Goal: Find specific page/section: Find specific page/section

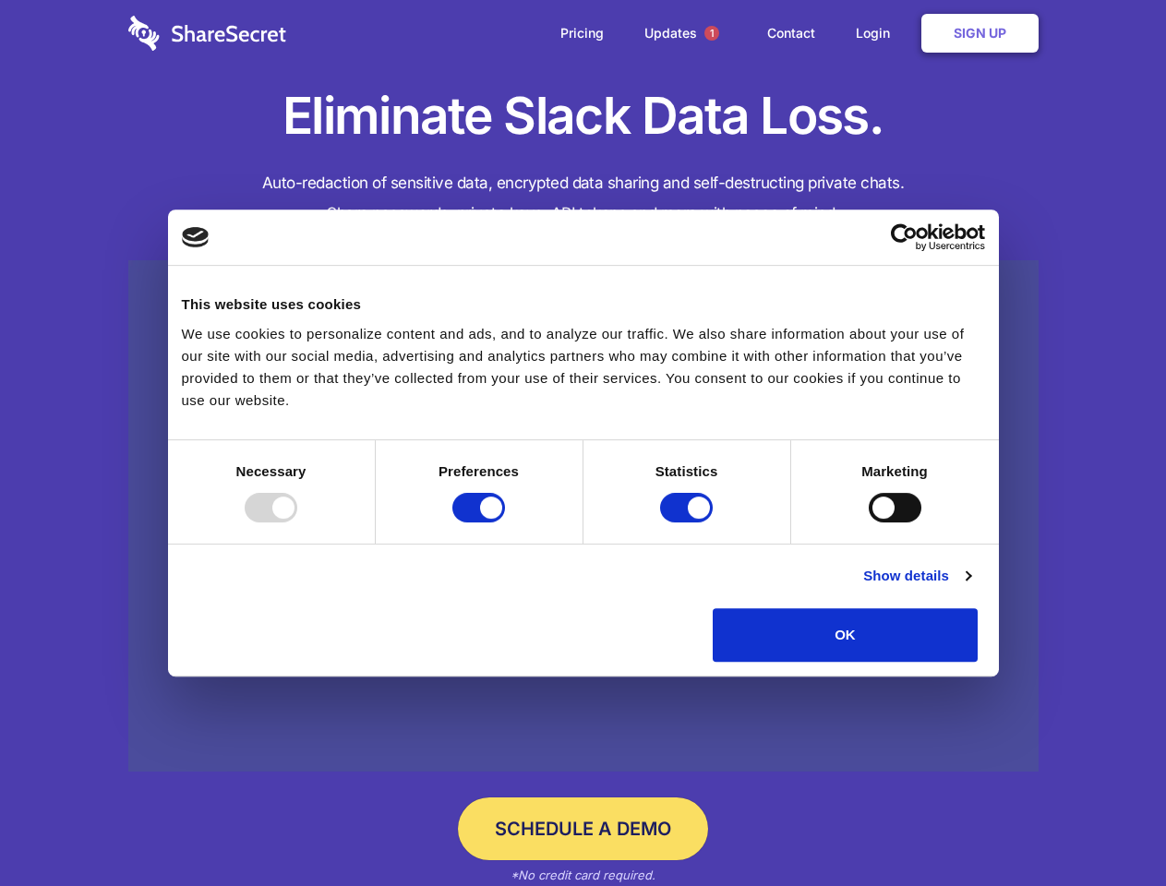
click at [297, 523] on div at bounding box center [271, 508] width 53 height 30
click at [505, 523] on input "Preferences" at bounding box center [478, 508] width 53 height 30
checkbox input "false"
click at [689, 523] on input "Statistics" at bounding box center [686, 508] width 53 height 30
checkbox input "false"
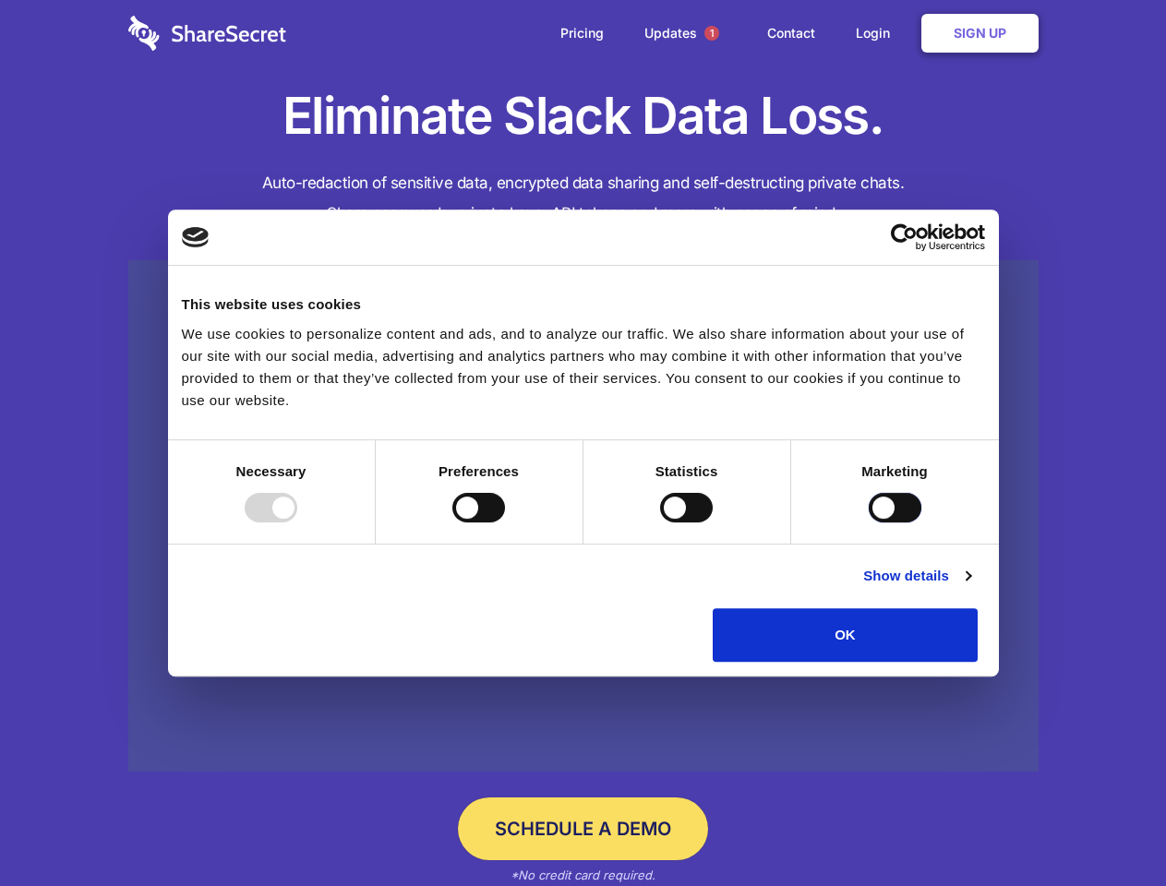
click at [869, 523] on input "Marketing" at bounding box center [895, 508] width 53 height 30
checkbox input "true"
click at [970, 587] on link "Show details" at bounding box center [916, 576] width 107 height 22
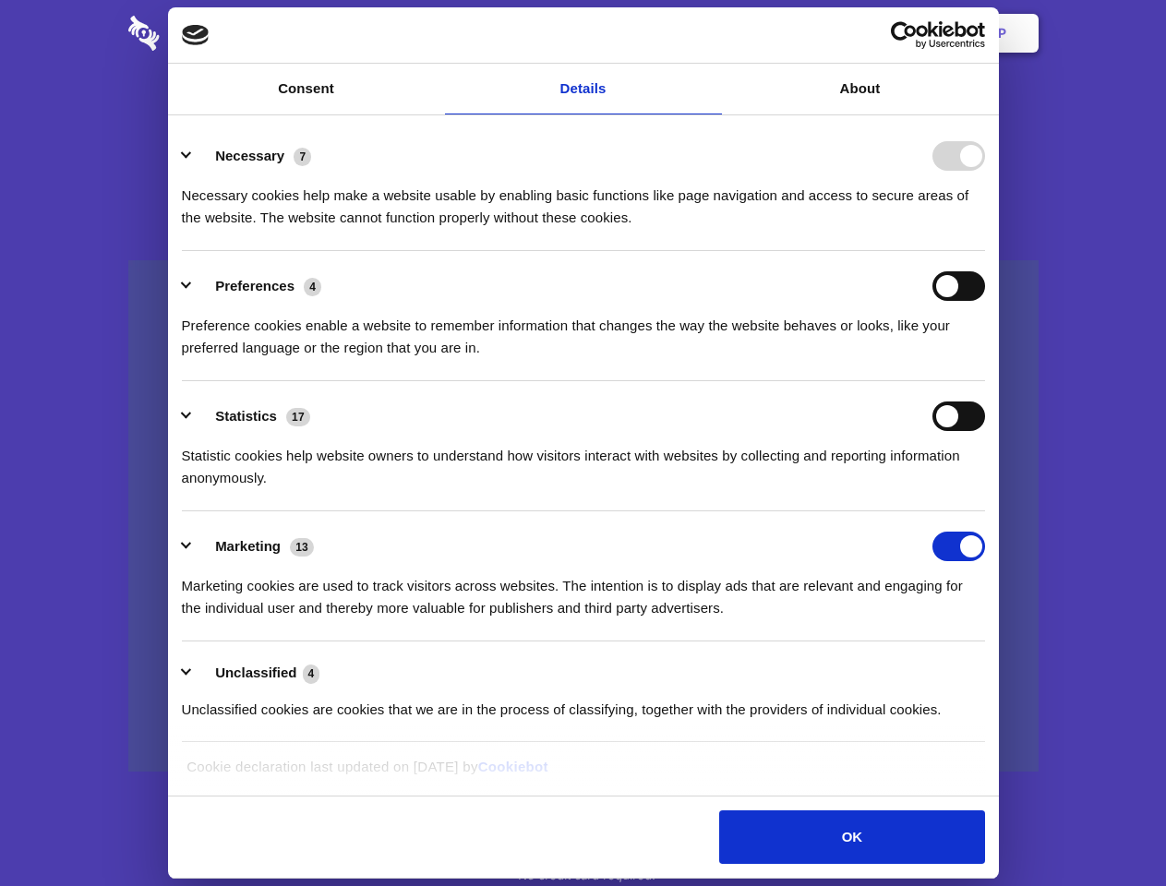
click at [985, 251] on li "Necessary 7 Necessary cookies help make a website usable by enabling basic func…" at bounding box center [583, 186] width 803 height 130
click at [717, 33] on span "1" at bounding box center [711, 33] width 15 height 15
